Goal: Navigation & Orientation: Find specific page/section

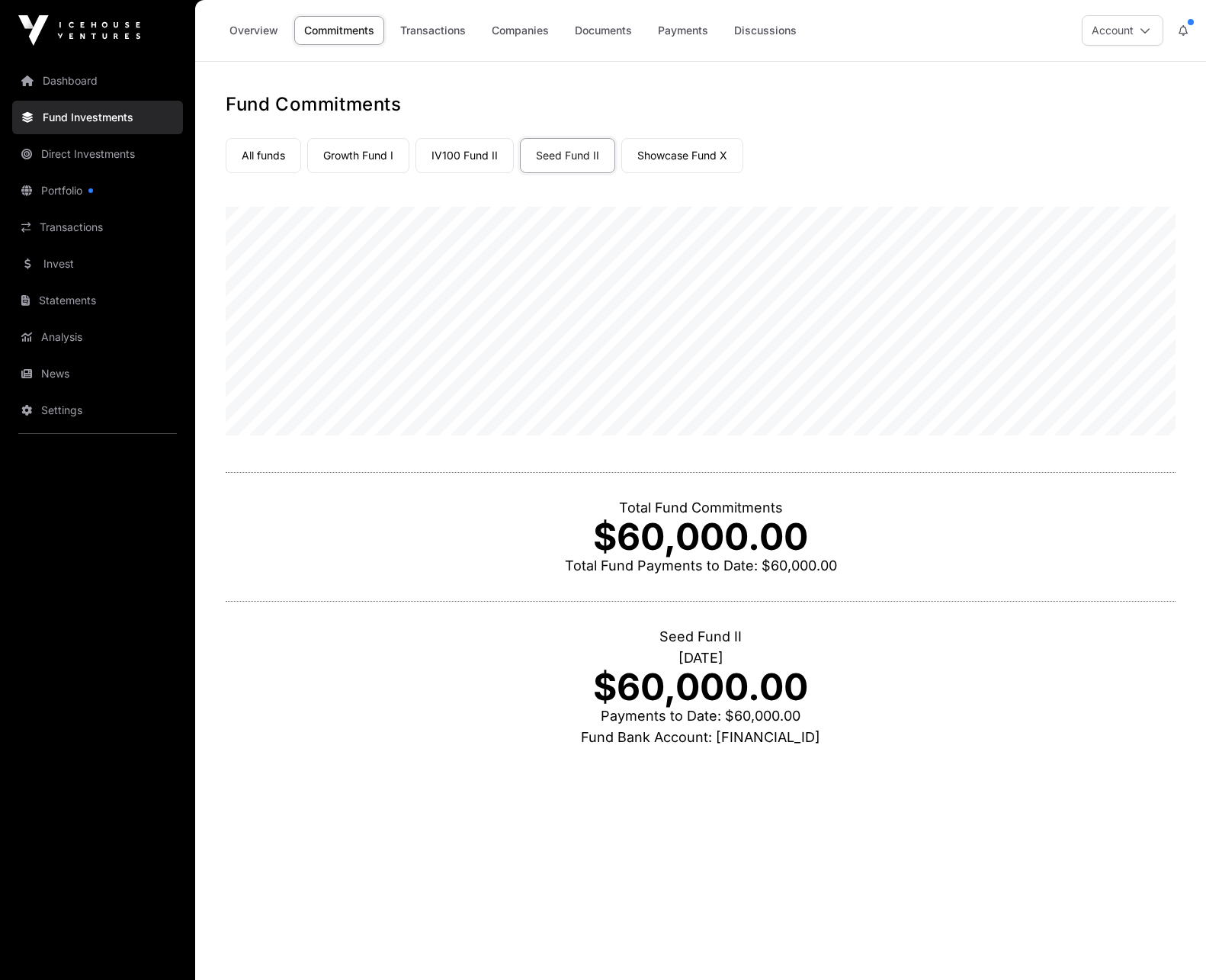
click at [349, 155] on link "Growth Fund I" at bounding box center [359, 155] width 102 height 35
click at [263, 26] on link "Overview" at bounding box center [254, 31] width 68 height 29
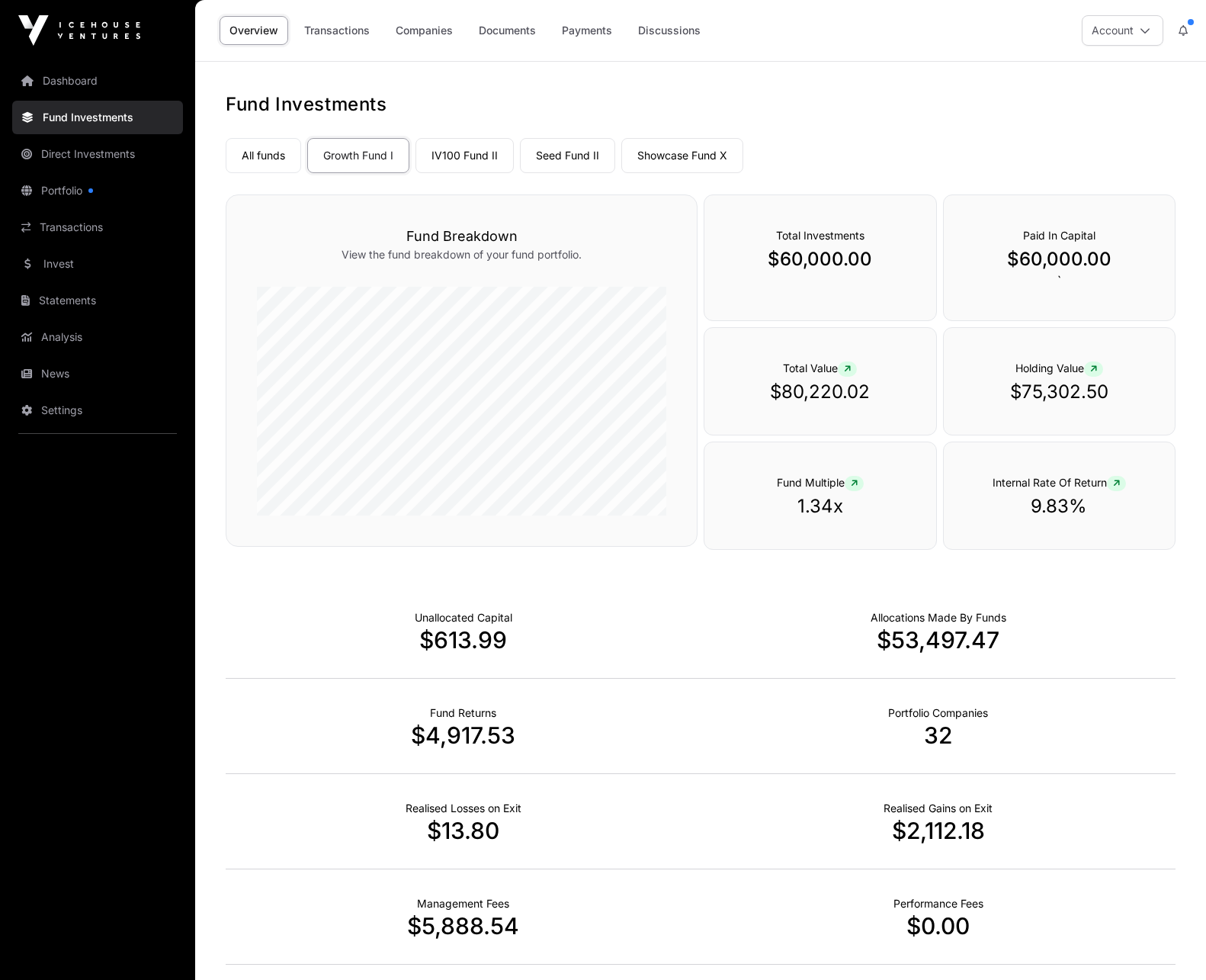
click at [463, 159] on link "IV100 Fund II" at bounding box center [464, 155] width 98 height 35
click at [559, 158] on link "Seed Fund II" at bounding box center [567, 155] width 95 height 35
click at [663, 159] on link "Showcase Fund X" at bounding box center [682, 155] width 122 height 35
